Goal: Use online tool/utility: Utilize a website feature to perform a specific function

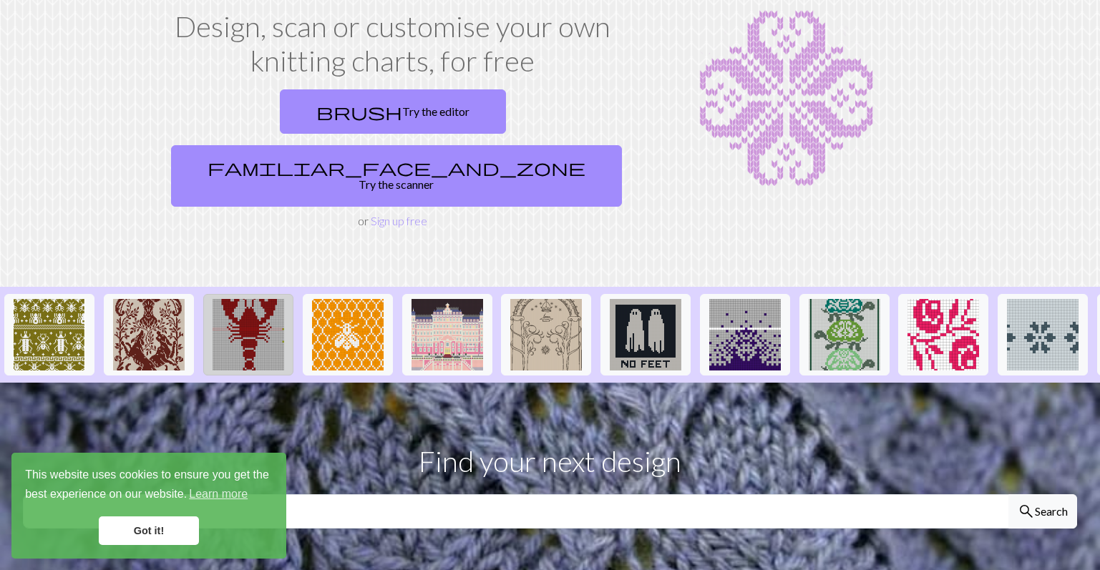
click at [240, 299] on img at bounding box center [248, 335] width 72 height 72
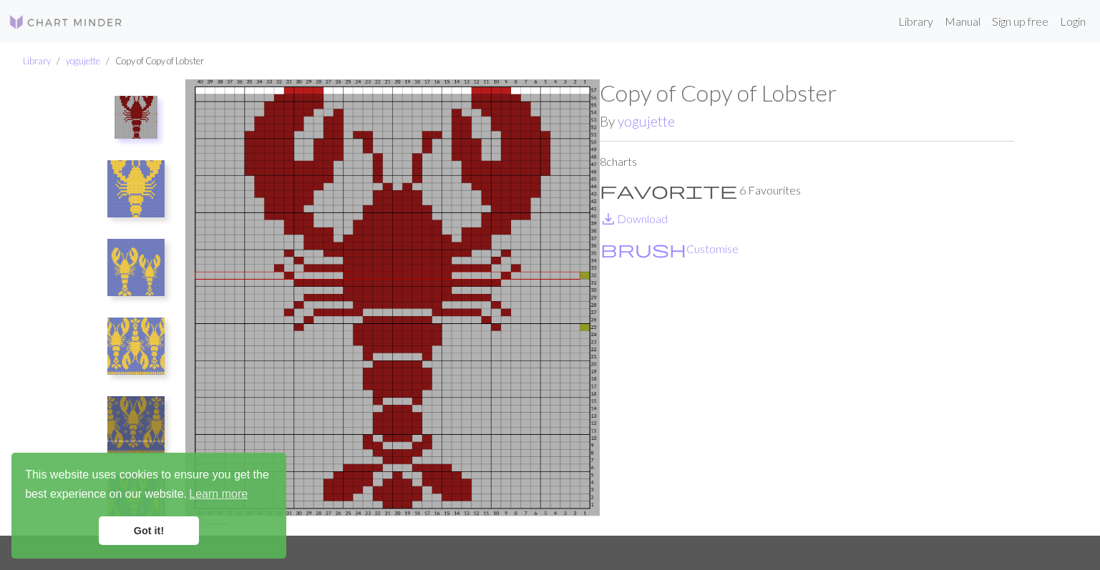
click at [193, 536] on link "Got it!" at bounding box center [149, 531] width 100 height 29
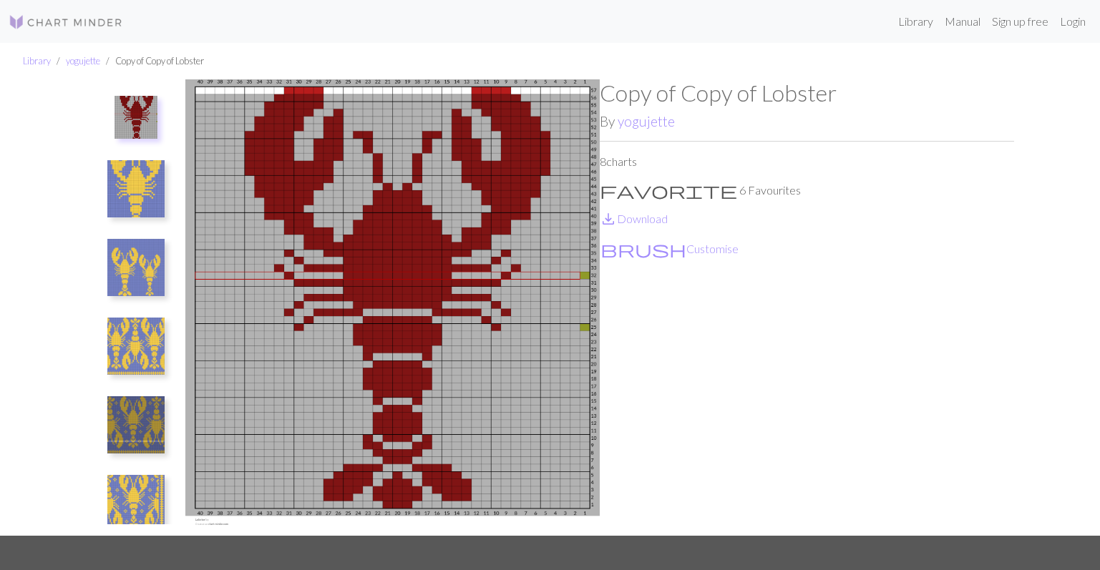
click at [135, 356] on img at bounding box center [135, 346] width 57 height 57
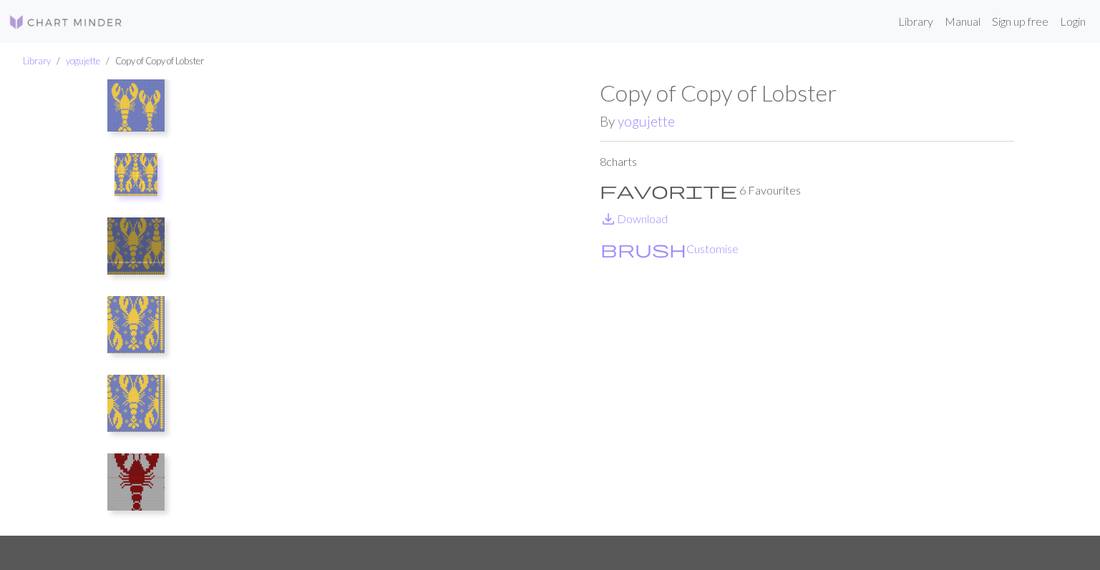
scroll to position [182, 0]
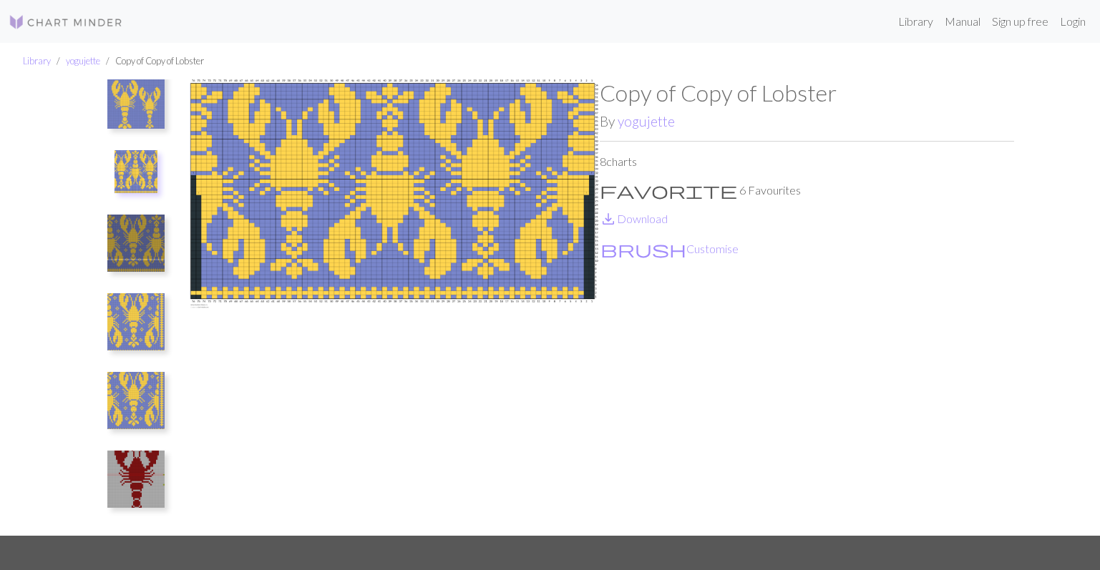
click at [141, 468] on img at bounding box center [135, 479] width 57 height 57
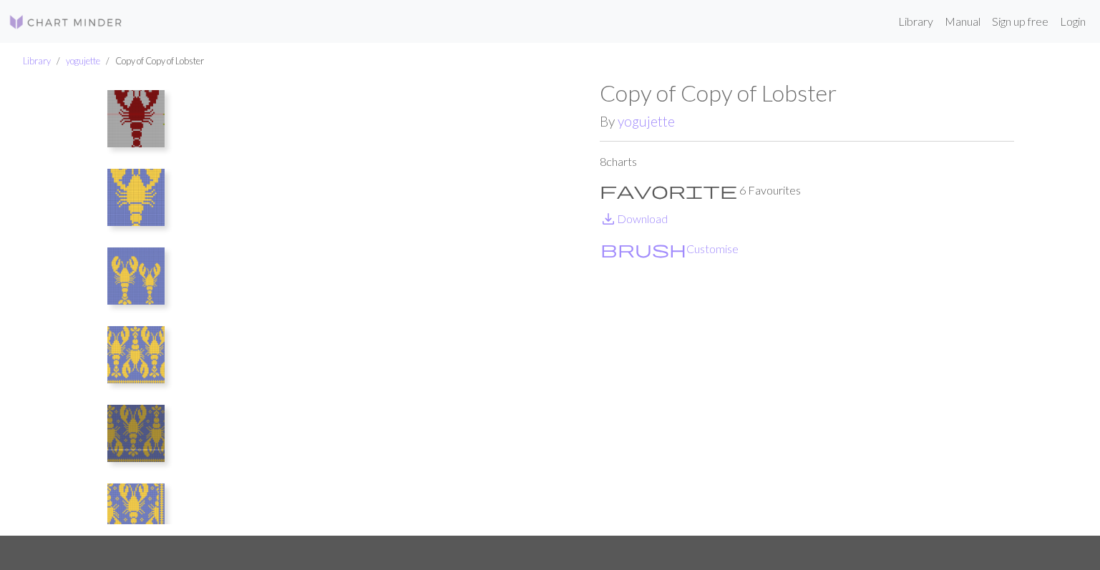
scroll to position [0, 0]
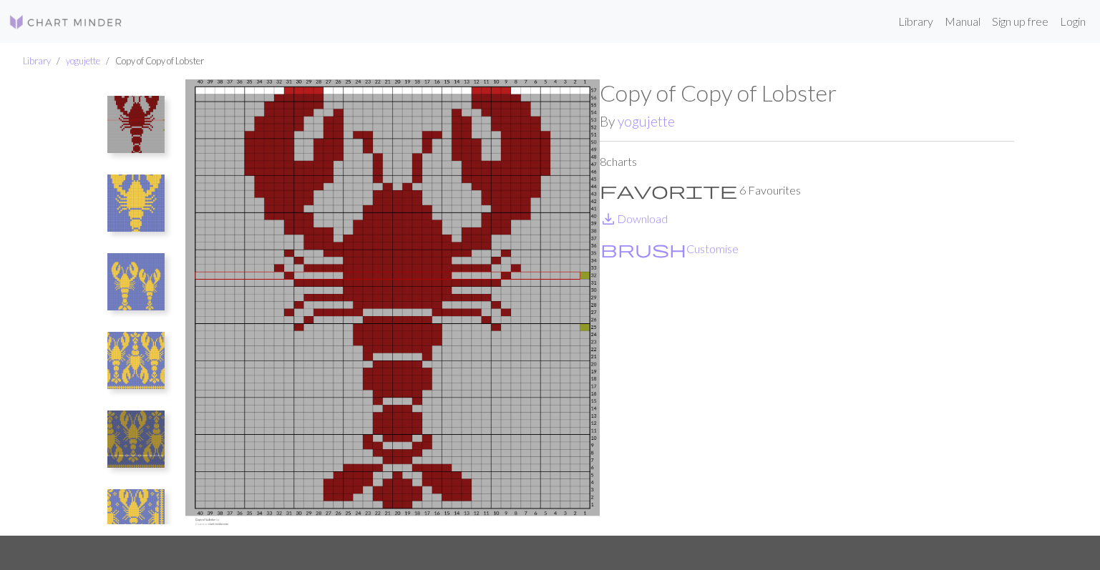
click at [119, 124] on img at bounding box center [135, 124] width 57 height 57
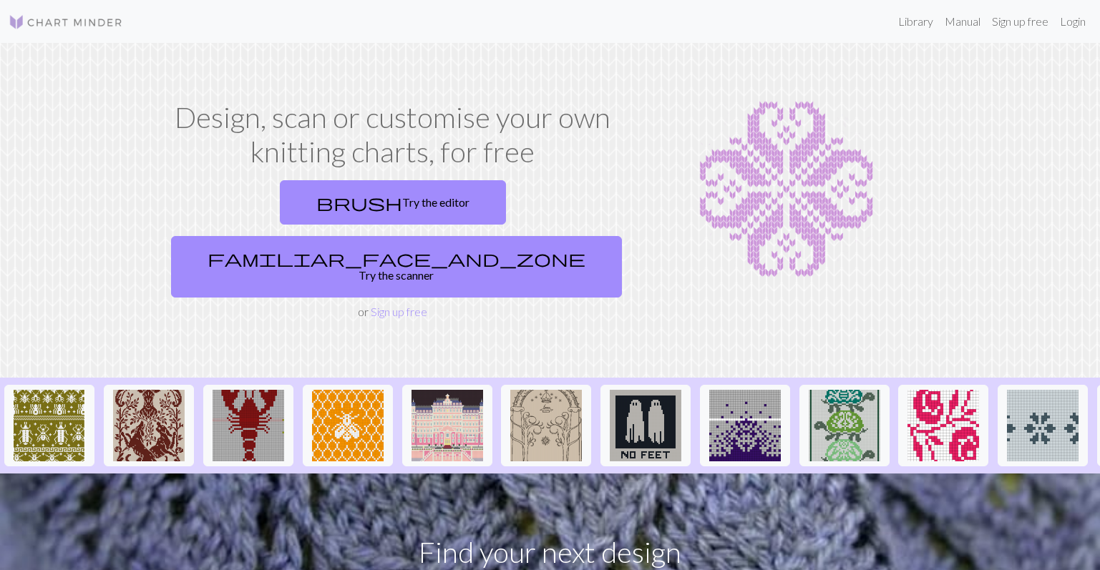
click at [672, 265] on img at bounding box center [786, 189] width 298 height 179
click at [912, 24] on link "Library" at bounding box center [915, 21] width 46 height 29
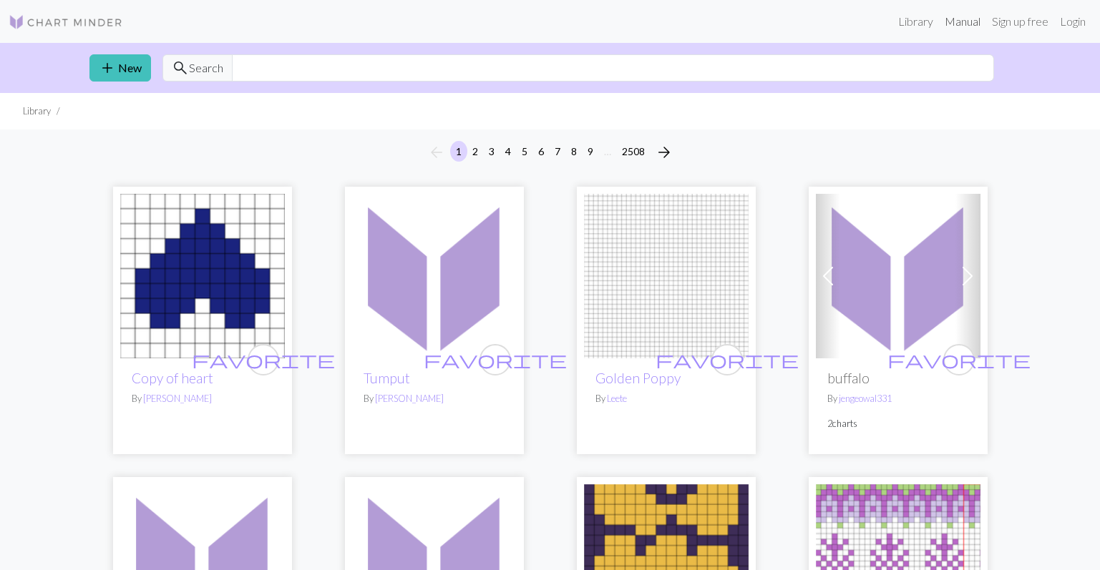
click at [950, 26] on link "Manual" at bounding box center [962, 21] width 47 height 29
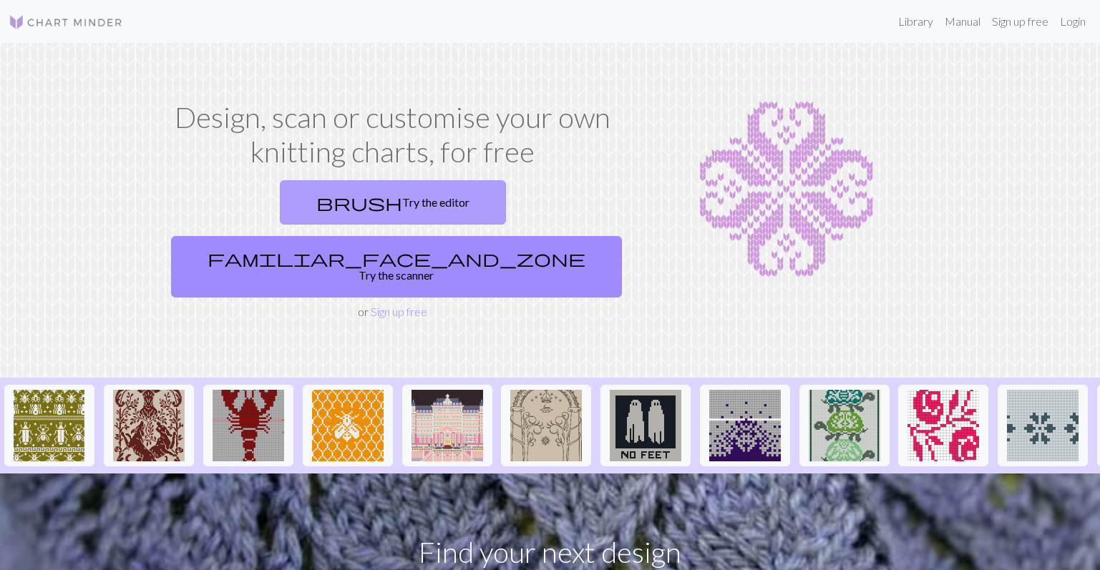
click at [324, 212] on link "brush Try the editor" at bounding box center [393, 202] width 226 height 44
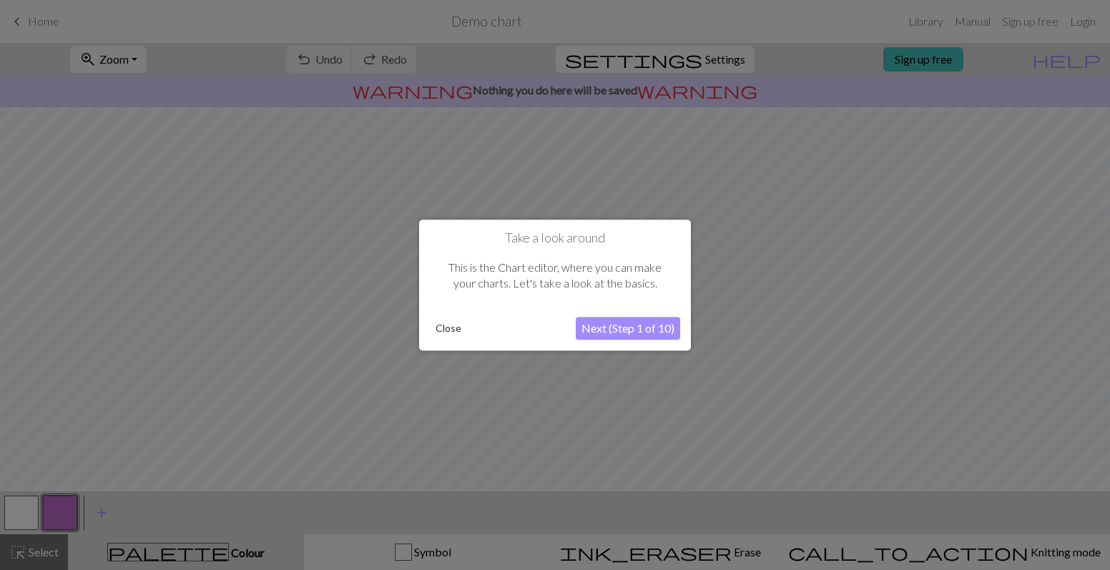
click at [625, 328] on button "Next (Step 1 of 10)" at bounding box center [628, 328] width 104 height 23
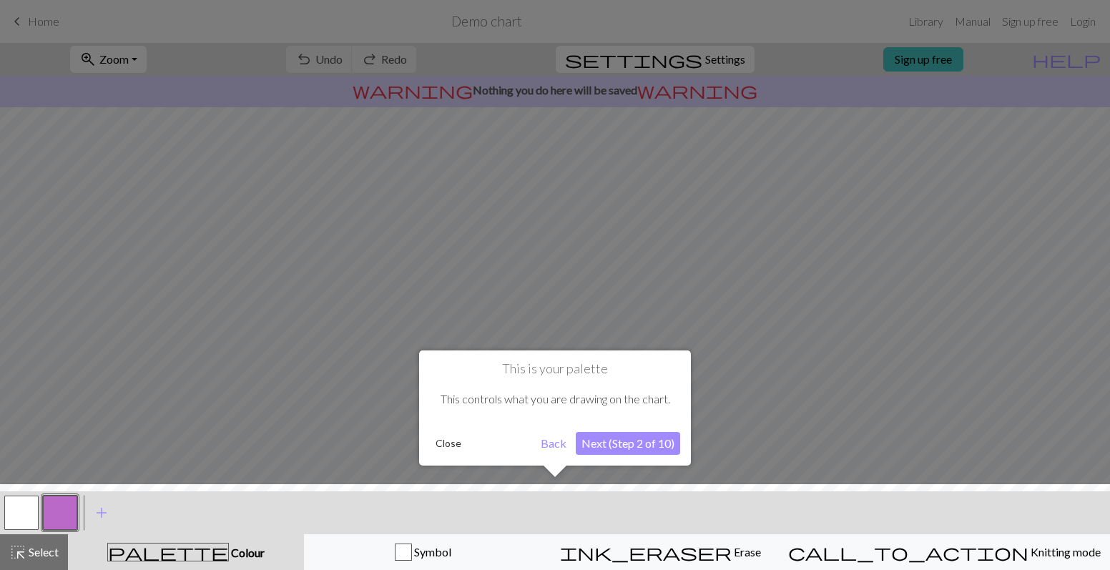
click at [643, 439] on button "Next (Step 2 of 10)" at bounding box center [628, 443] width 104 height 23
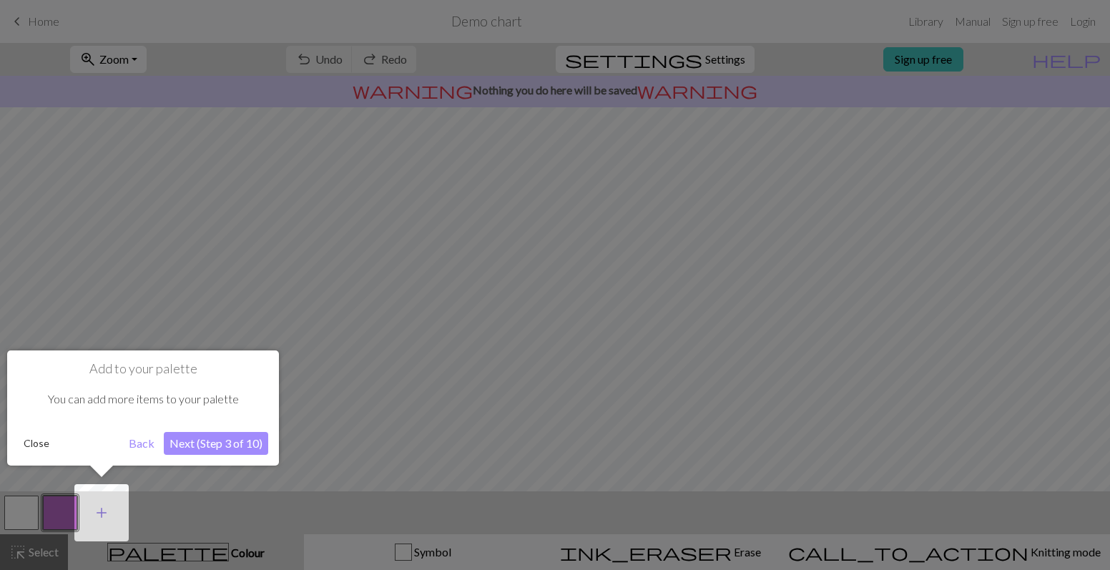
click at [101, 518] on span "add" at bounding box center [101, 513] width 17 height 20
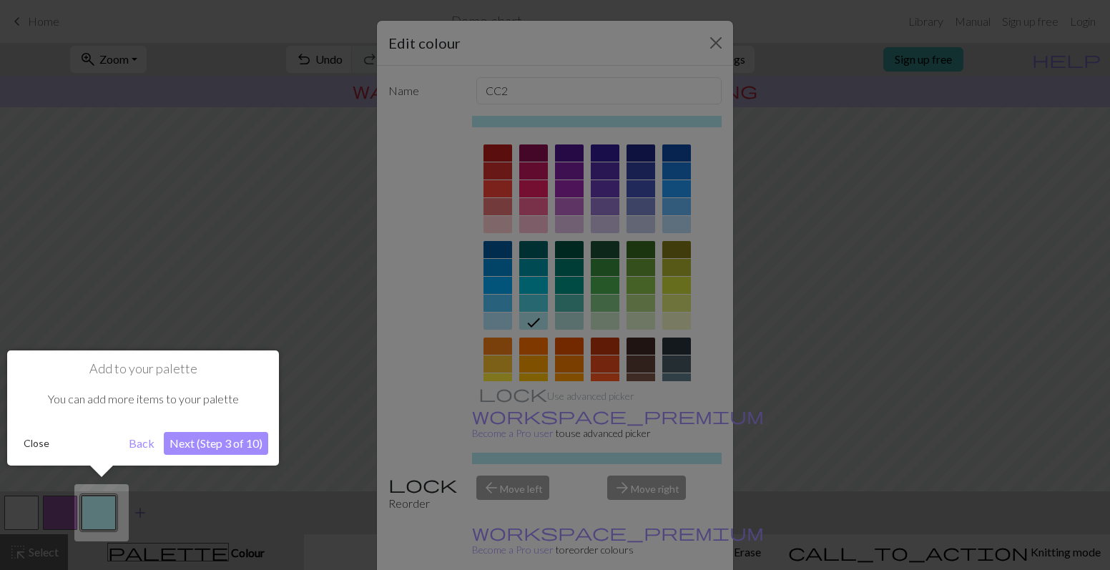
click at [101, 518] on div "Edit colour Name CC2 Use advanced picker workspace_premium Become a Pro user to…" at bounding box center [555, 285] width 1110 height 570
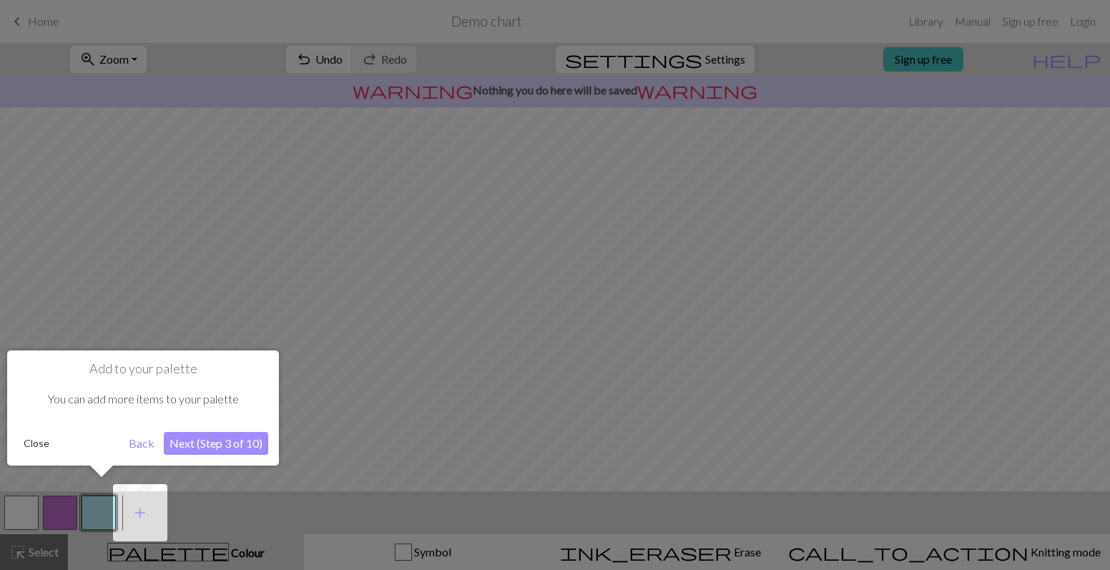
click at [210, 442] on button "Next (Step 3 of 10)" at bounding box center [216, 443] width 104 height 23
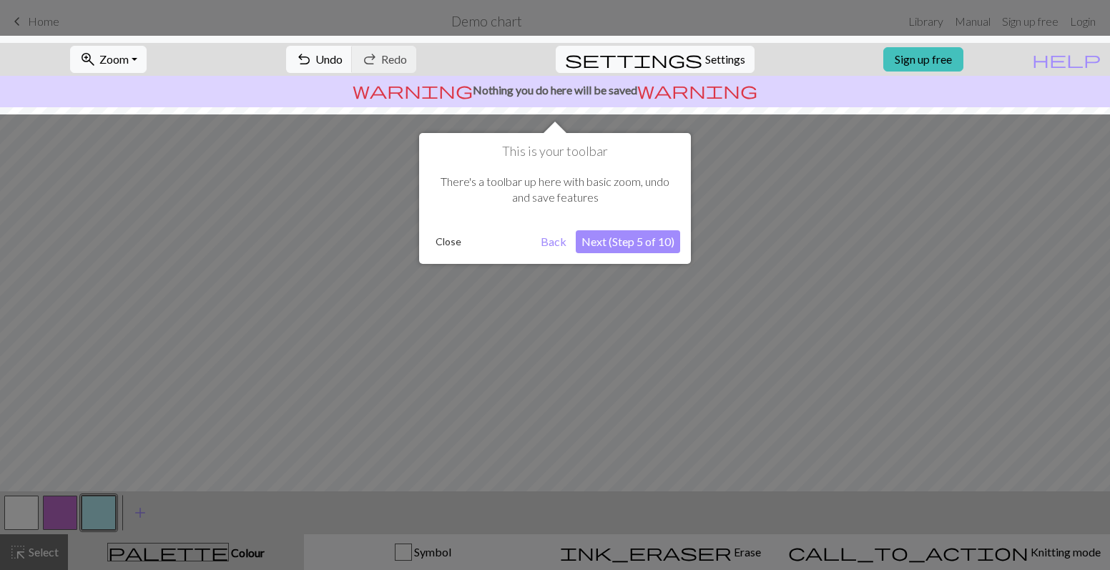
click at [635, 236] on button "Next (Step 5 of 10)" at bounding box center [628, 241] width 104 height 23
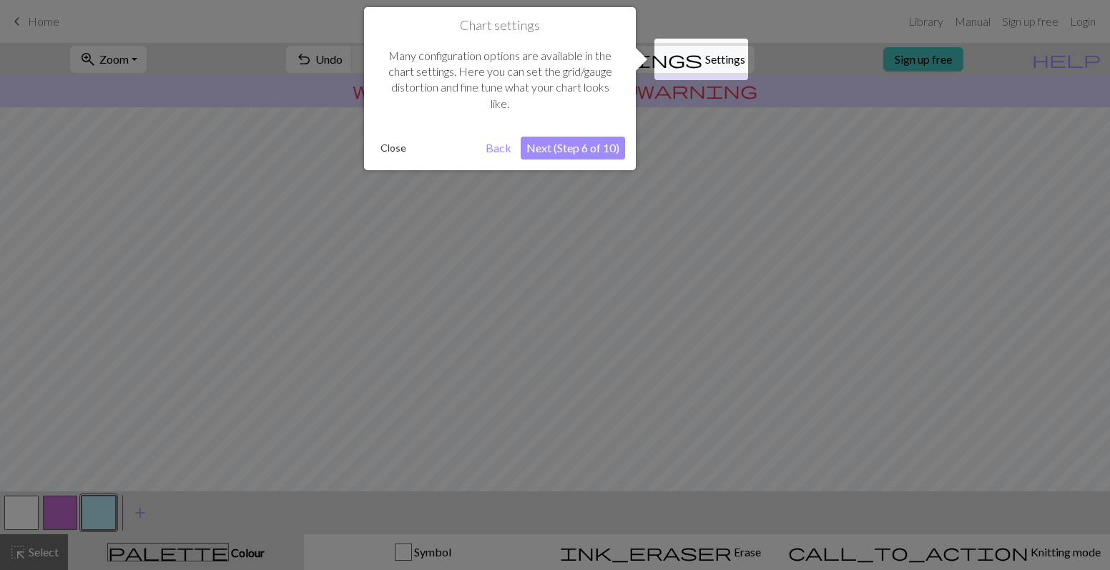
click at [589, 157] on button "Next (Step 6 of 10)" at bounding box center [573, 148] width 104 height 23
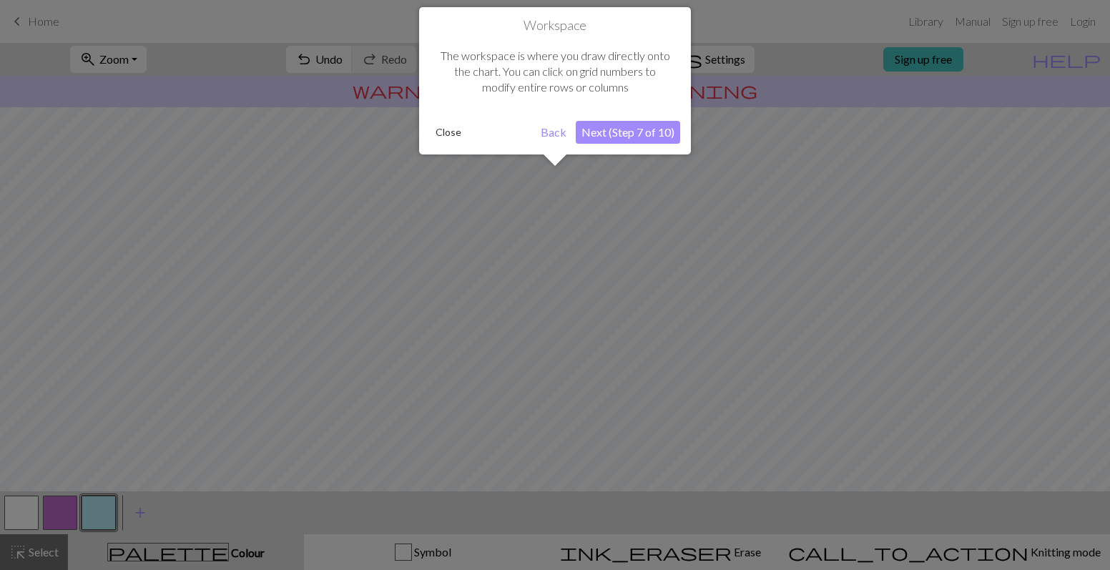
scroll to position [86, 0]
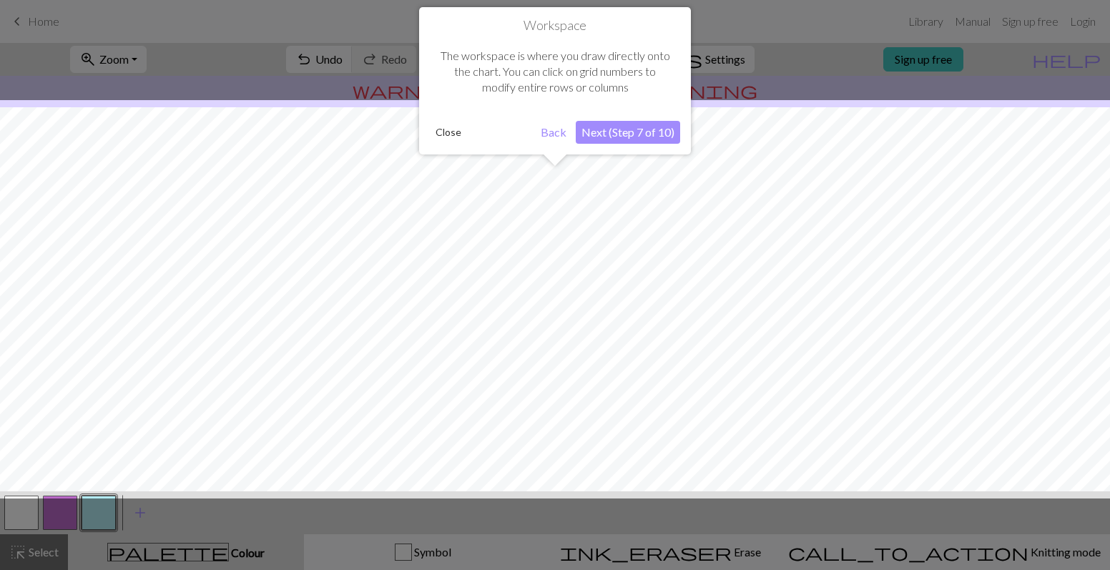
click at [607, 136] on button "Next (Step 7 of 10)" at bounding box center [628, 132] width 104 height 23
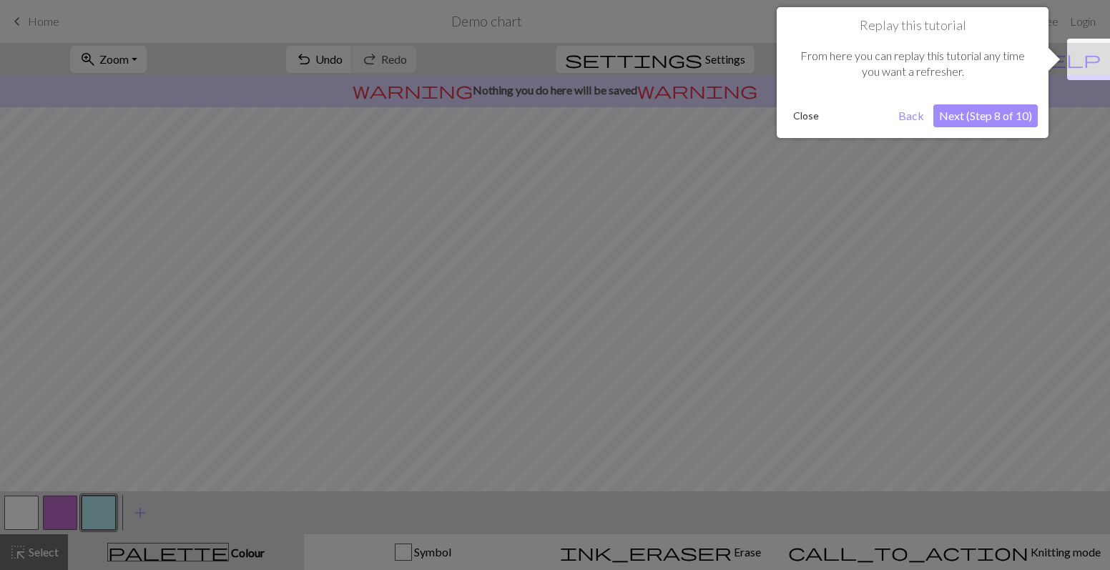
click at [967, 122] on button "Next (Step 8 of 10)" at bounding box center [986, 115] width 104 height 23
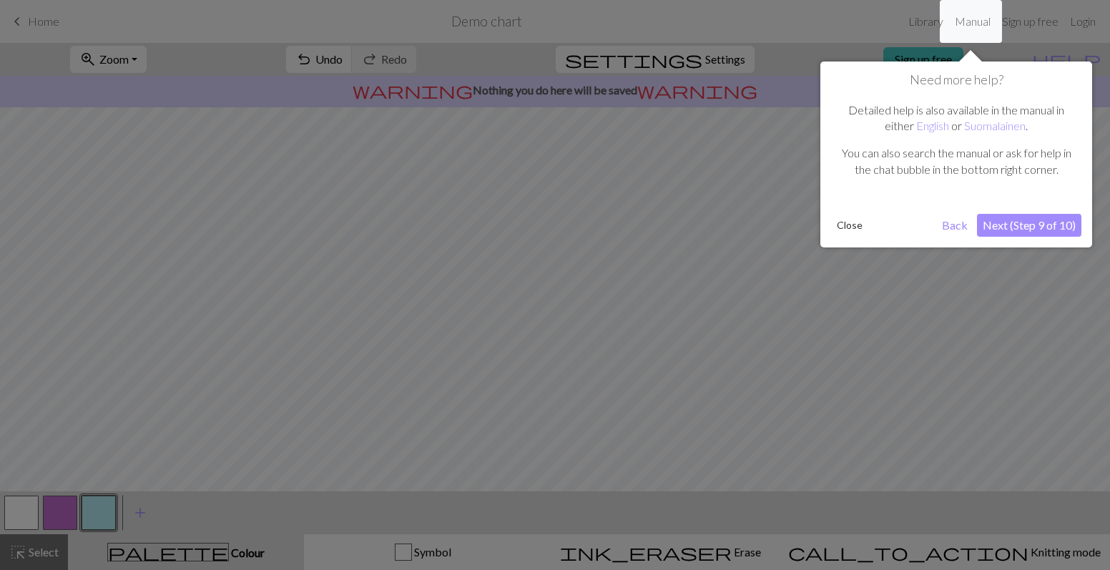
click at [1037, 227] on button "Next (Step 9 of 10)" at bounding box center [1029, 225] width 104 height 23
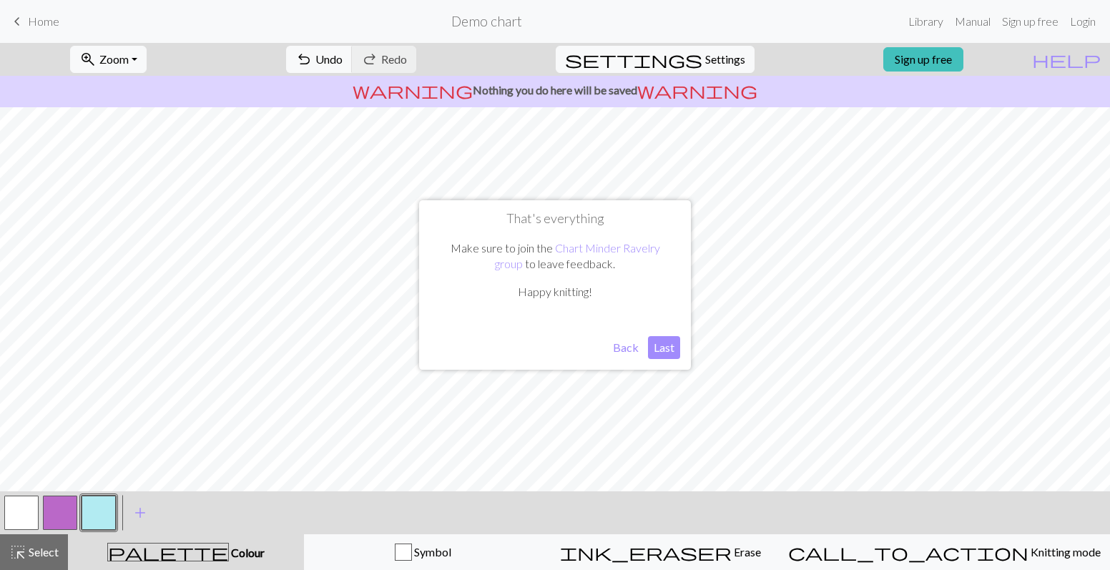
click at [657, 350] on button "Last" at bounding box center [664, 347] width 32 height 23
click at [725, 62] on span "Settings" at bounding box center [725, 59] width 40 height 17
select select "aran"
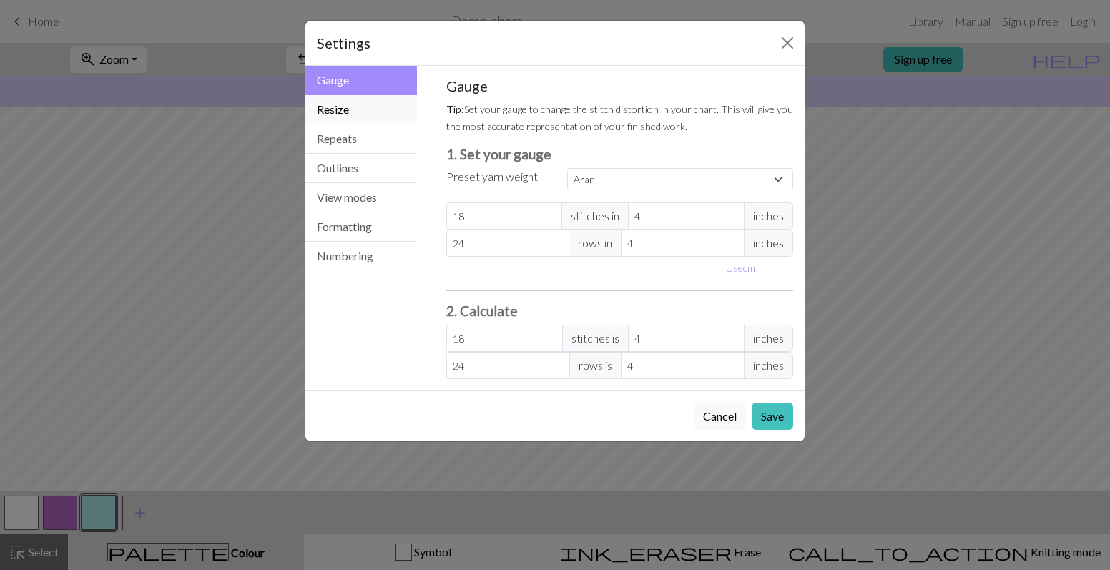
click at [367, 112] on button "Resize" at bounding box center [361, 109] width 112 height 29
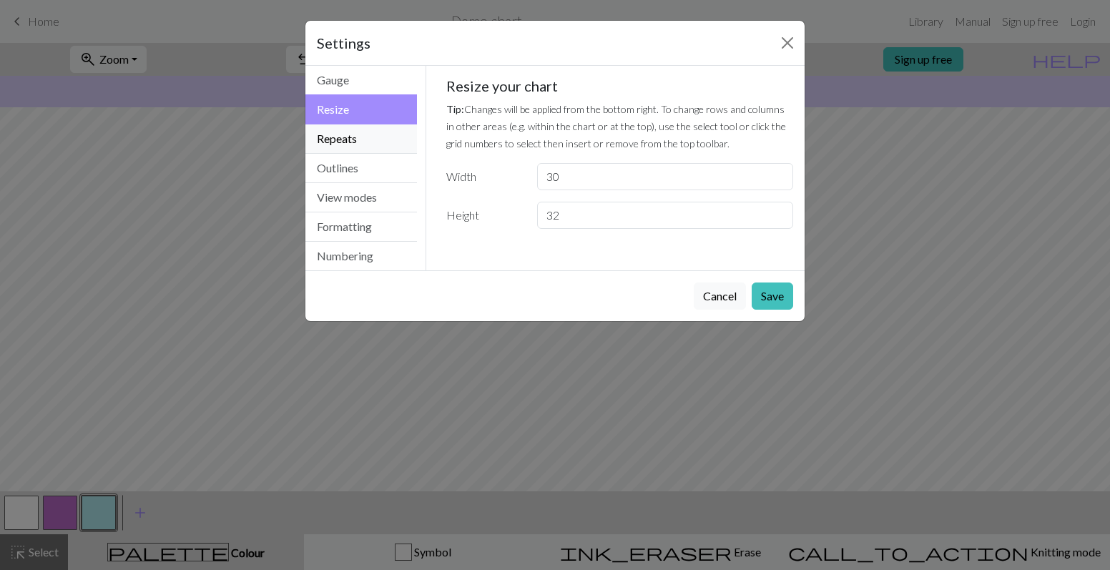
click at [366, 142] on button "Repeats" at bounding box center [361, 138] width 112 height 29
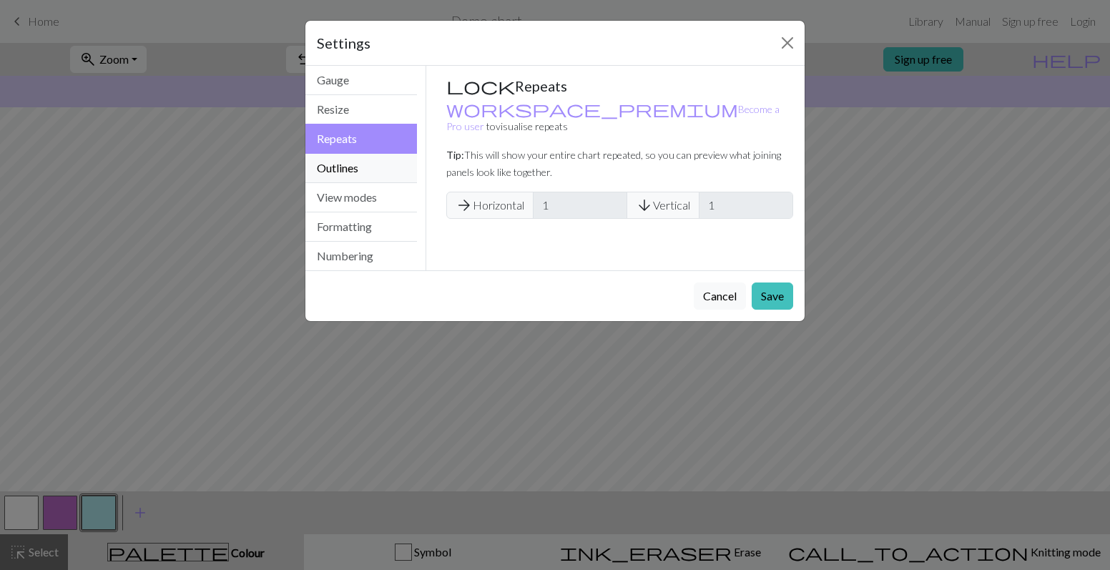
click at [359, 167] on button "Outlines" at bounding box center [361, 168] width 112 height 29
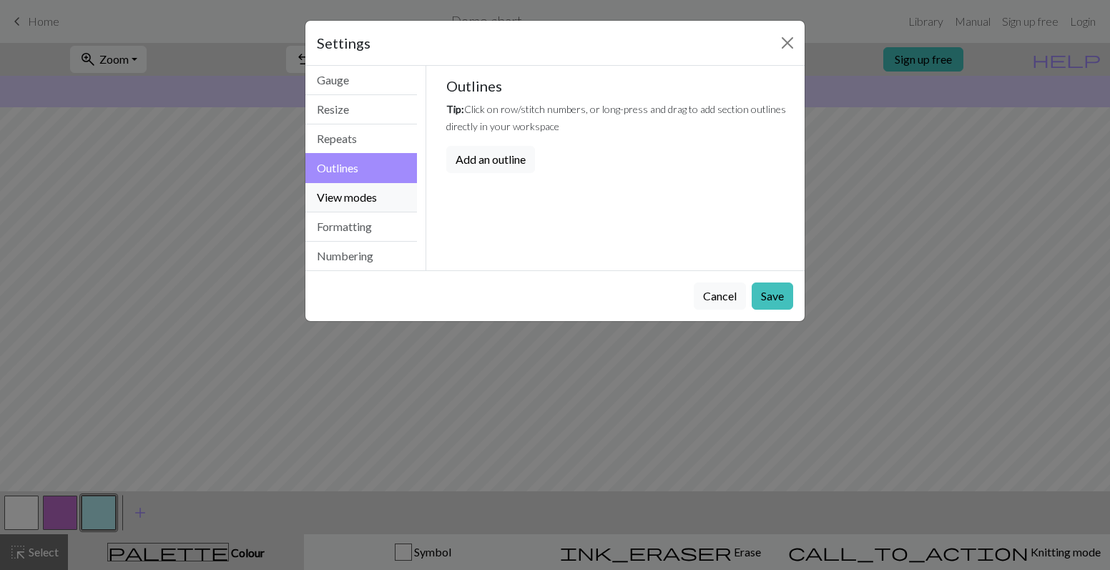
click at [356, 192] on button "View modes" at bounding box center [361, 197] width 112 height 29
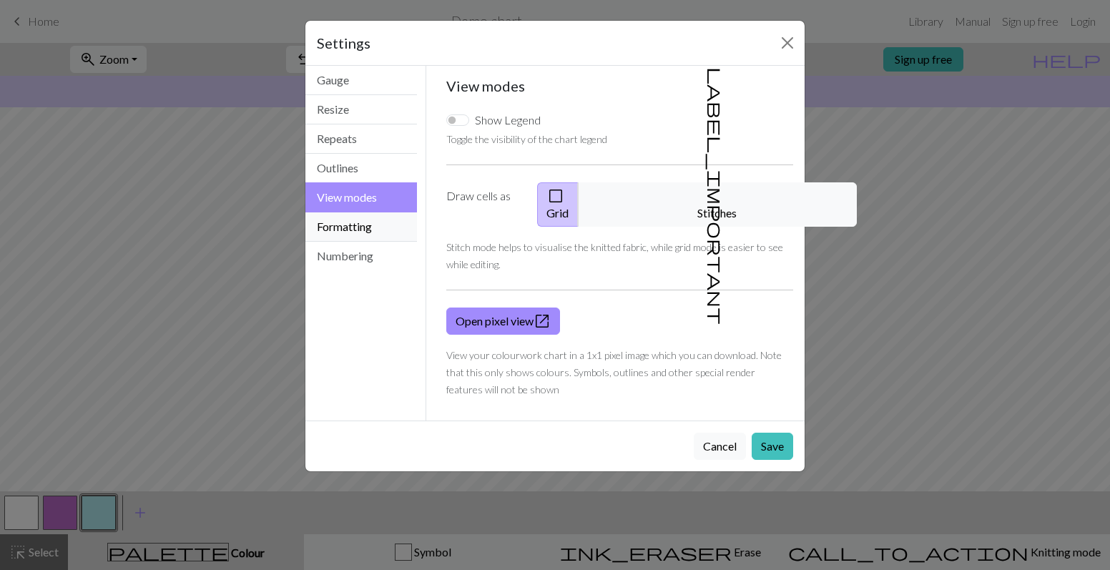
click at [361, 225] on button "Formatting" at bounding box center [361, 226] width 112 height 29
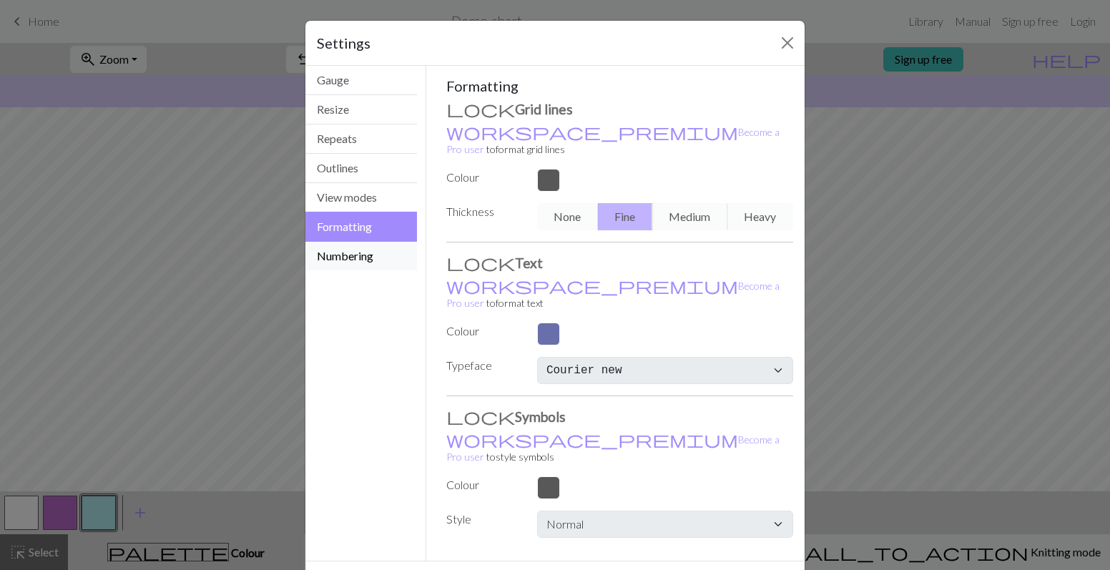
click at [363, 254] on button "Numbering" at bounding box center [361, 256] width 112 height 29
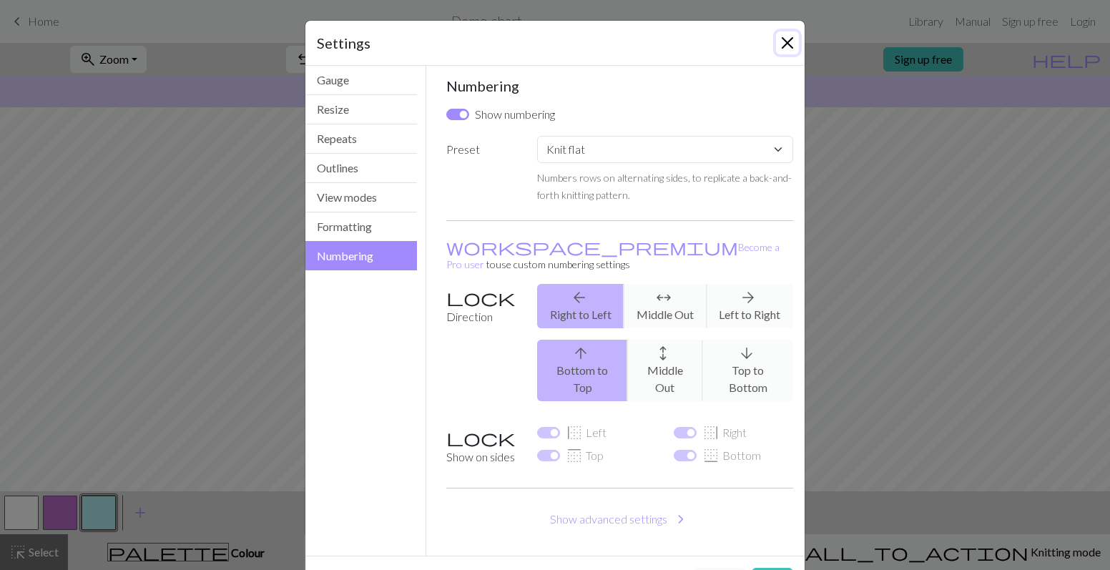
click at [780, 45] on button "Close" at bounding box center [787, 42] width 23 height 23
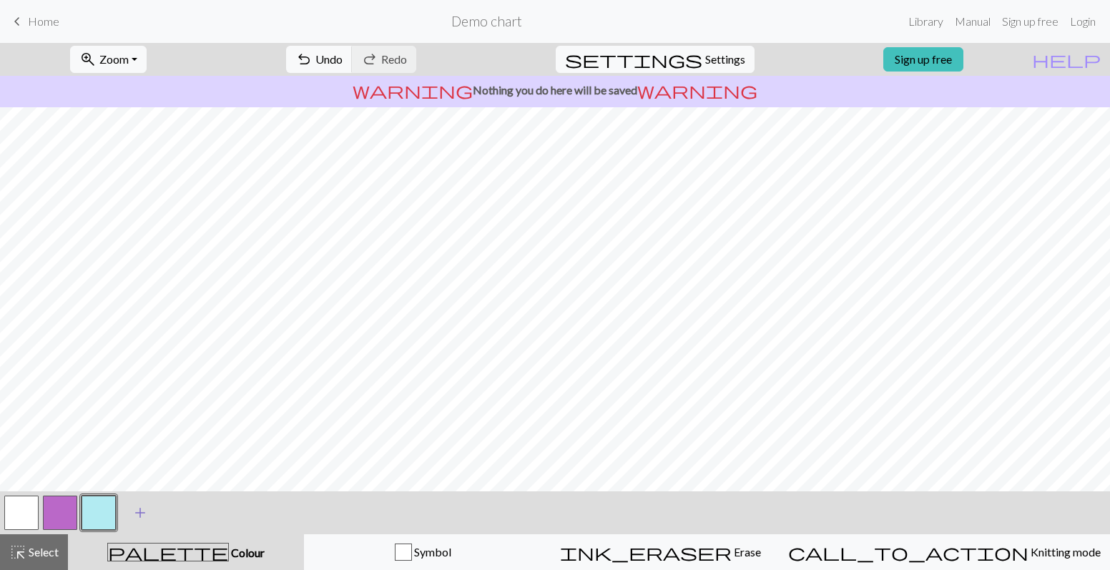
click at [141, 514] on span "add" at bounding box center [140, 513] width 17 height 20
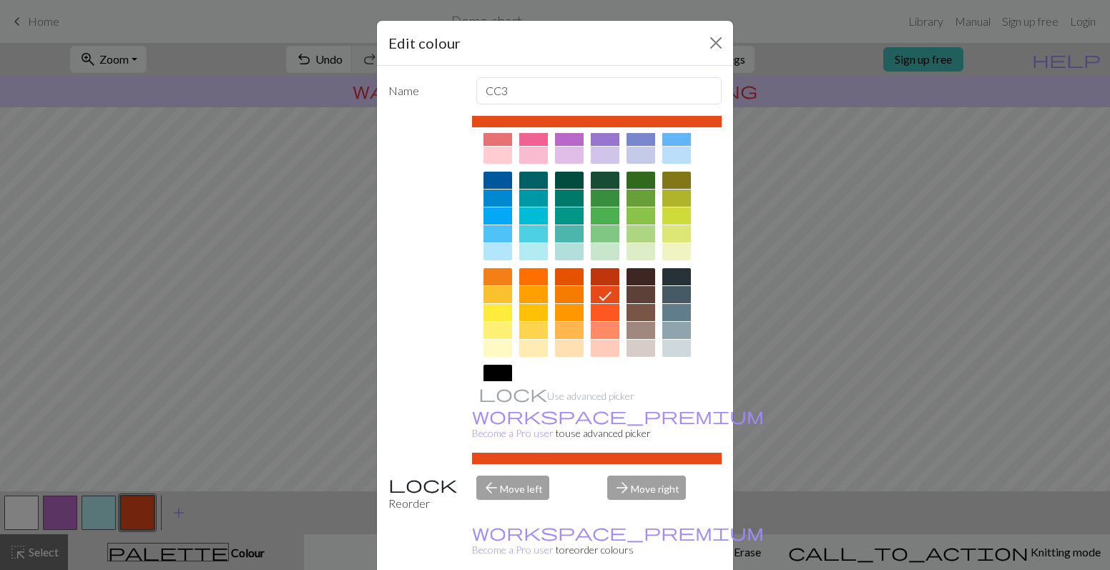
scroll to position [158, 0]
